Goal: Task Accomplishment & Management: Use online tool/utility

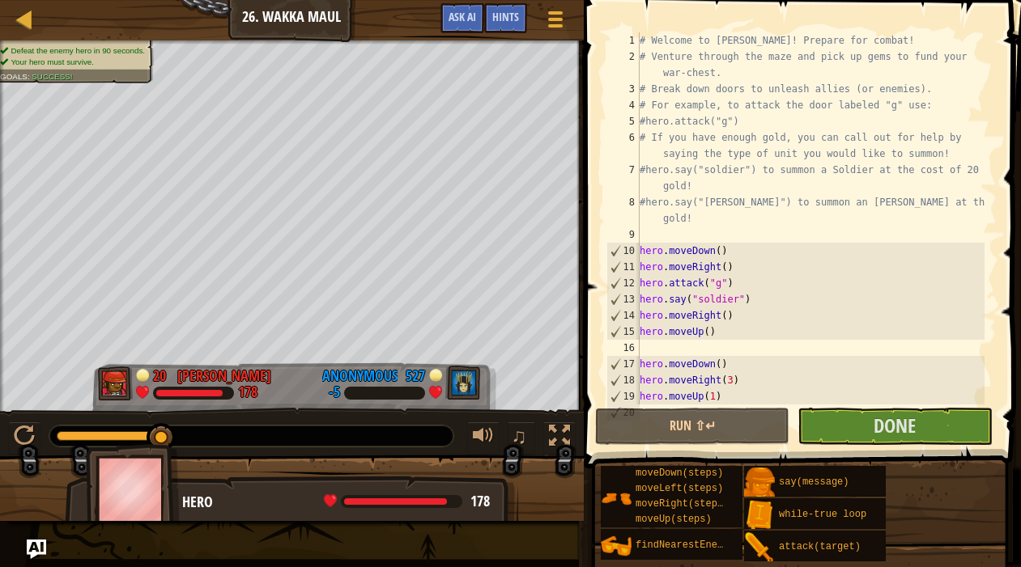
drag, startPoint x: 98, startPoint y: 436, endPoint x: 235, endPoint y: 441, distance: 136.9
click at [235, 441] on div at bounding box center [251, 436] width 404 height 21
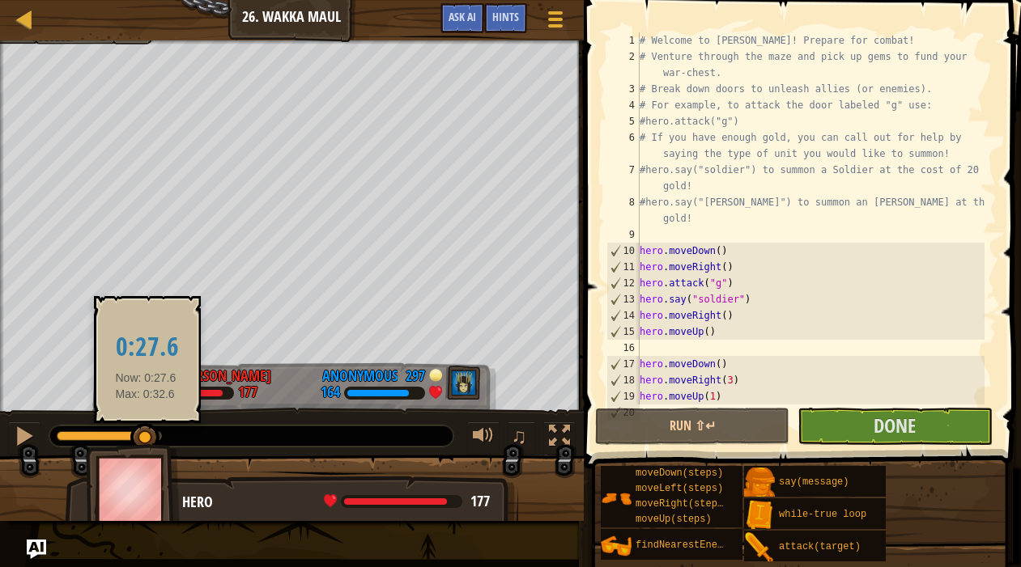
drag, startPoint x: 66, startPoint y: 433, endPoint x: 146, endPoint y: 433, distance: 80.1
click at [146, 433] on div at bounding box center [144, 437] width 29 height 29
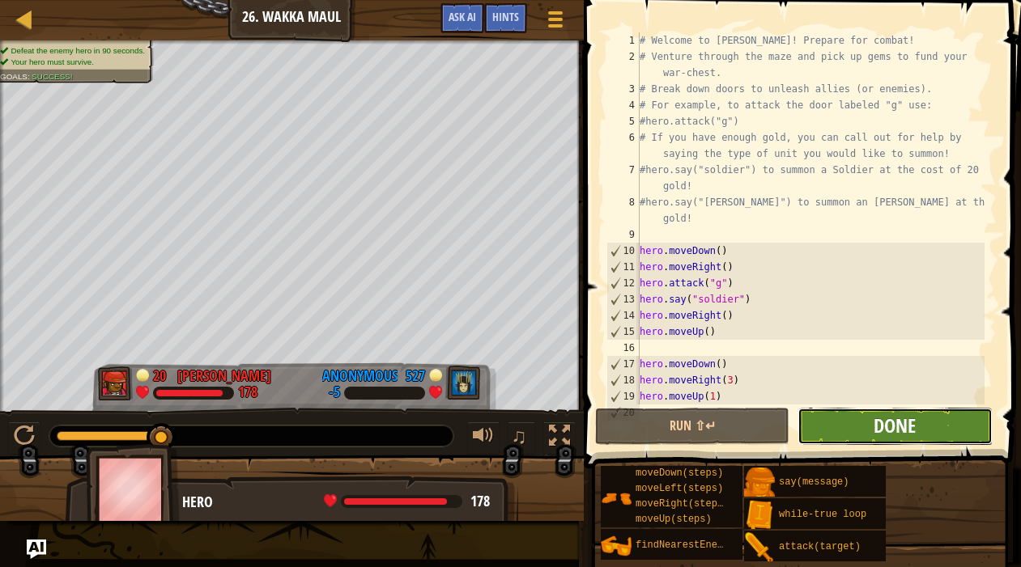
click at [899, 419] on span "Done" at bounding box center [894, 426] width 42 height 26
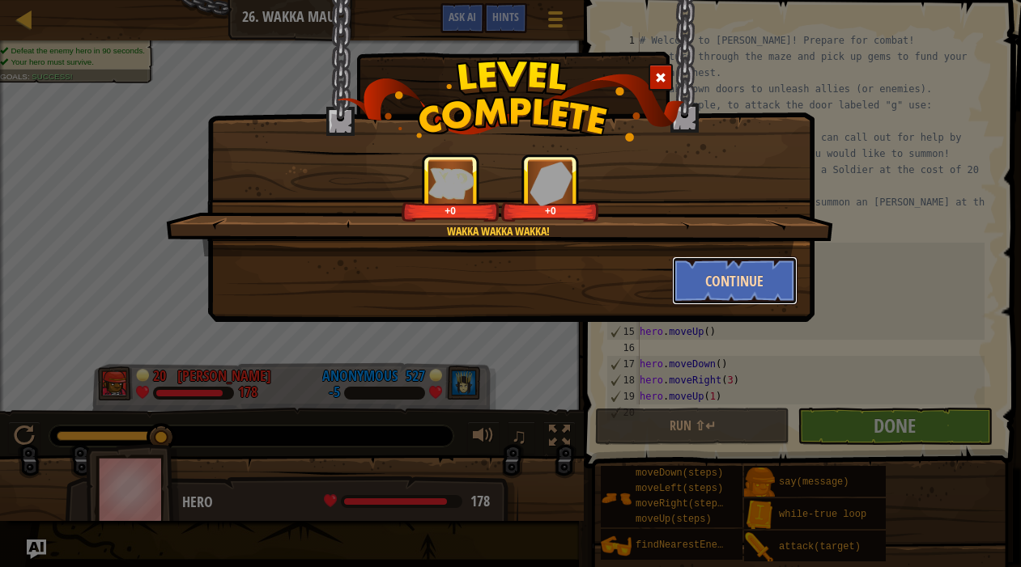
click at [729, 279] on button "Continue" at bounding box center [734, 281] width 125 height 49
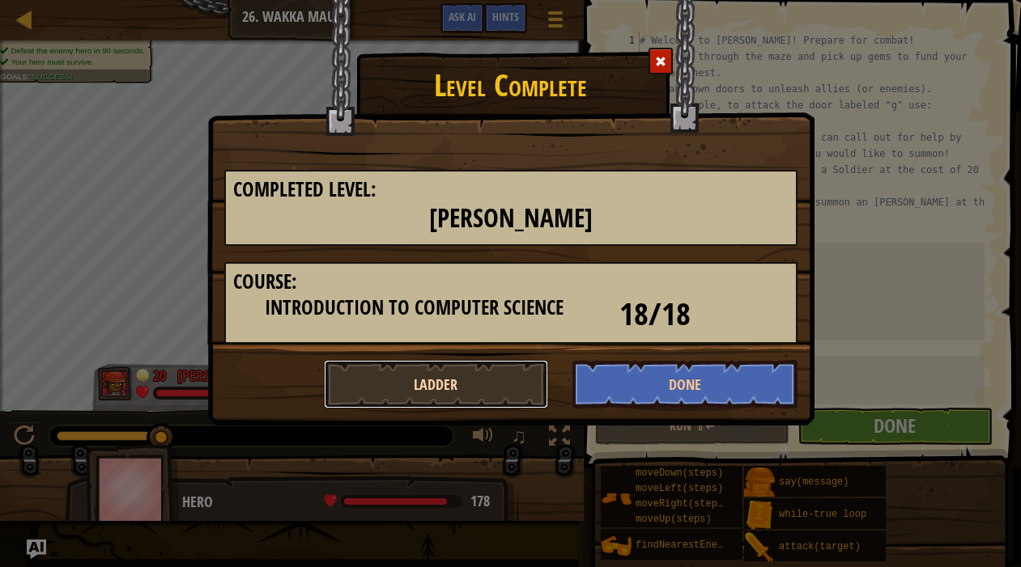
click at [363, 373] on button "Ladder" at bounding box center [436, 384] width 225 height 49
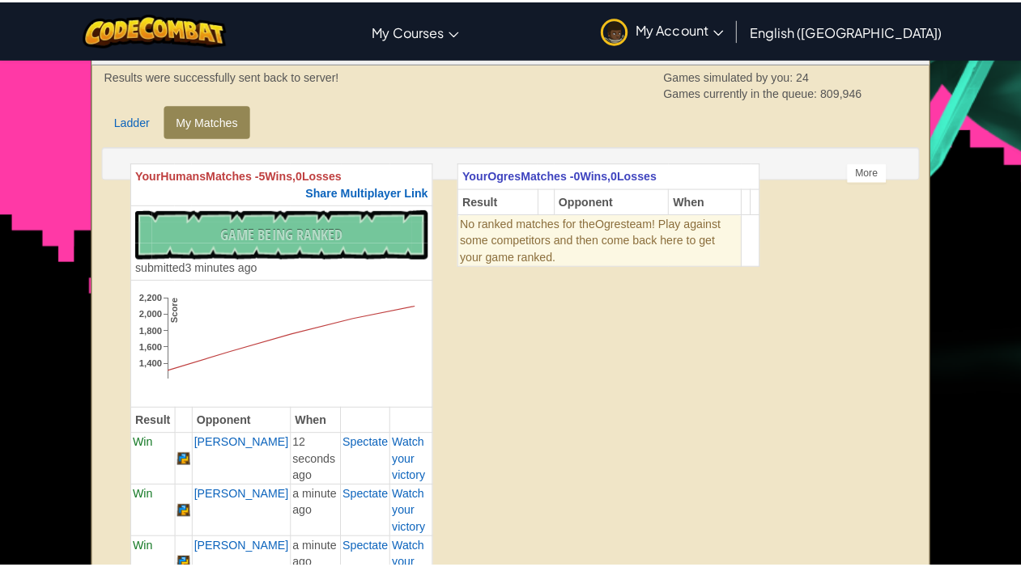
scroll to position [243, 0]
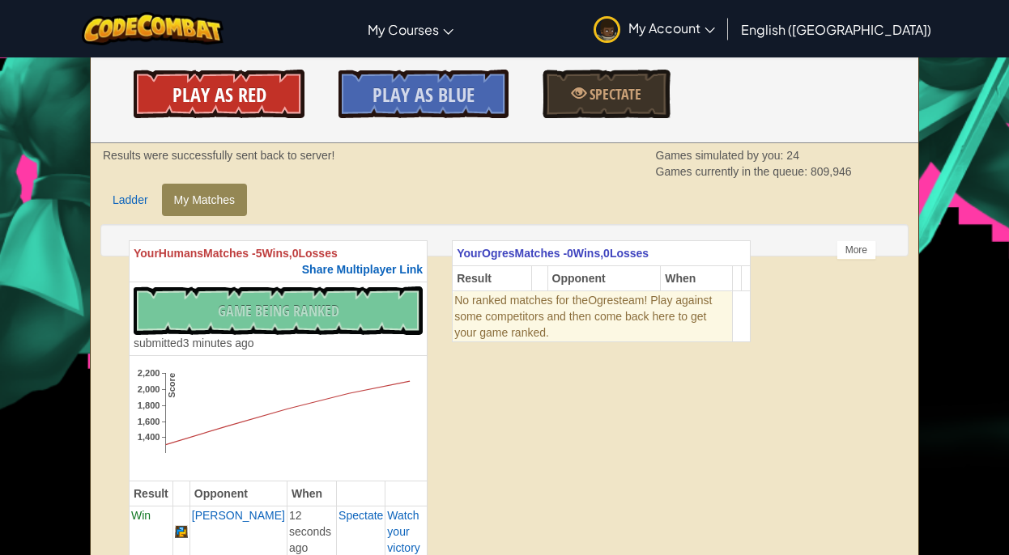
click at [276, 91] on link "Play As Red" at bounding box center [219, 94] width 170 height 49
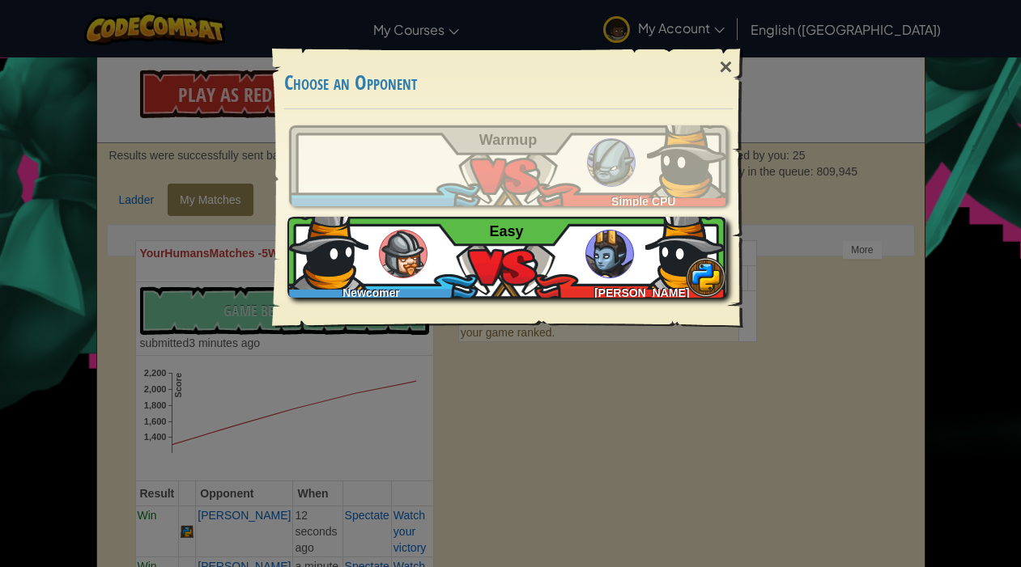
click at [581, 229] on div "Newcomer [PERSON_NAME] Easy" at bounding box center [506, 257] width 439 height 81
